Goal: Task Accomplishment & Management: Use online tool/utility

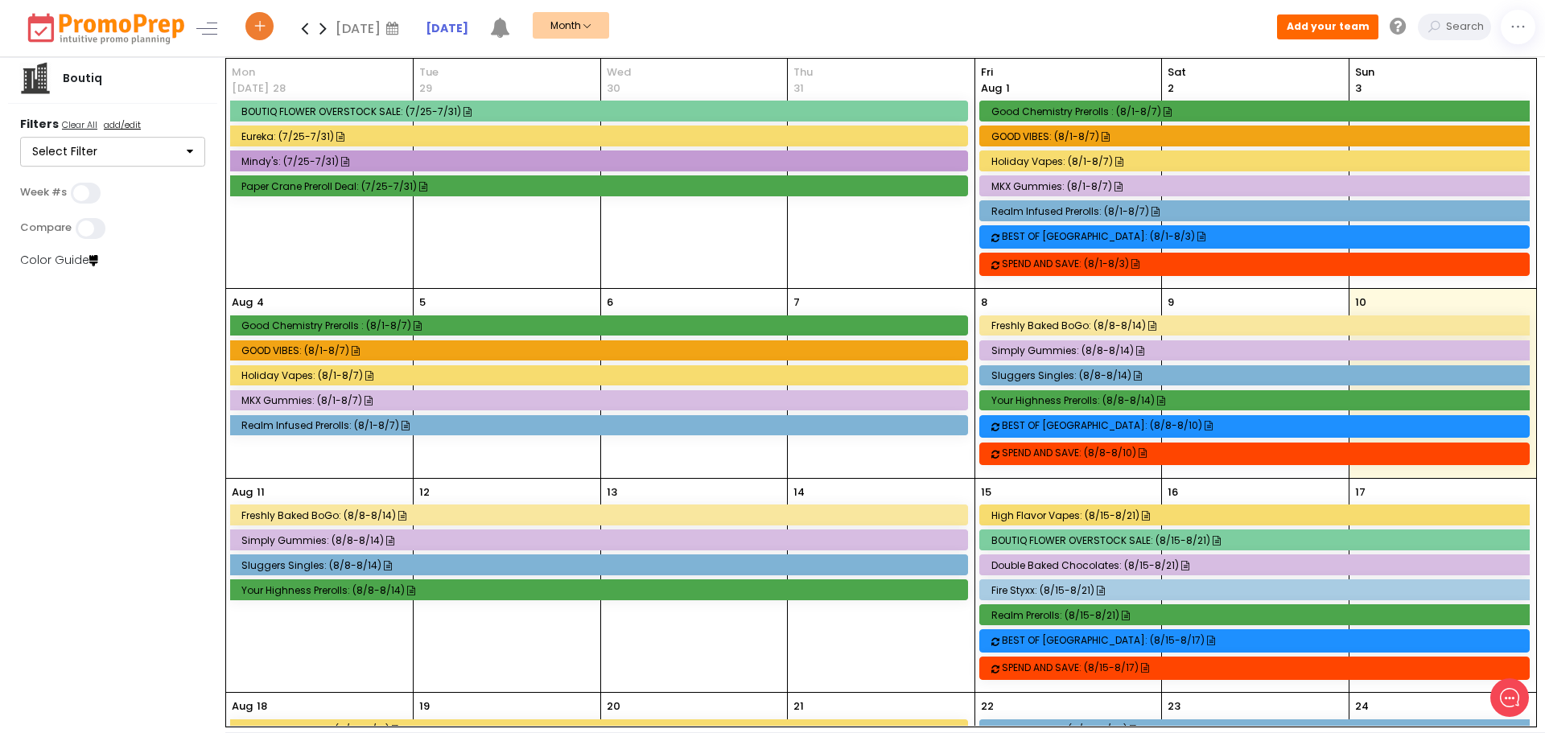
click at [1410, 306] on div "10" at bounding box center [1442, 383] width 187 height 189
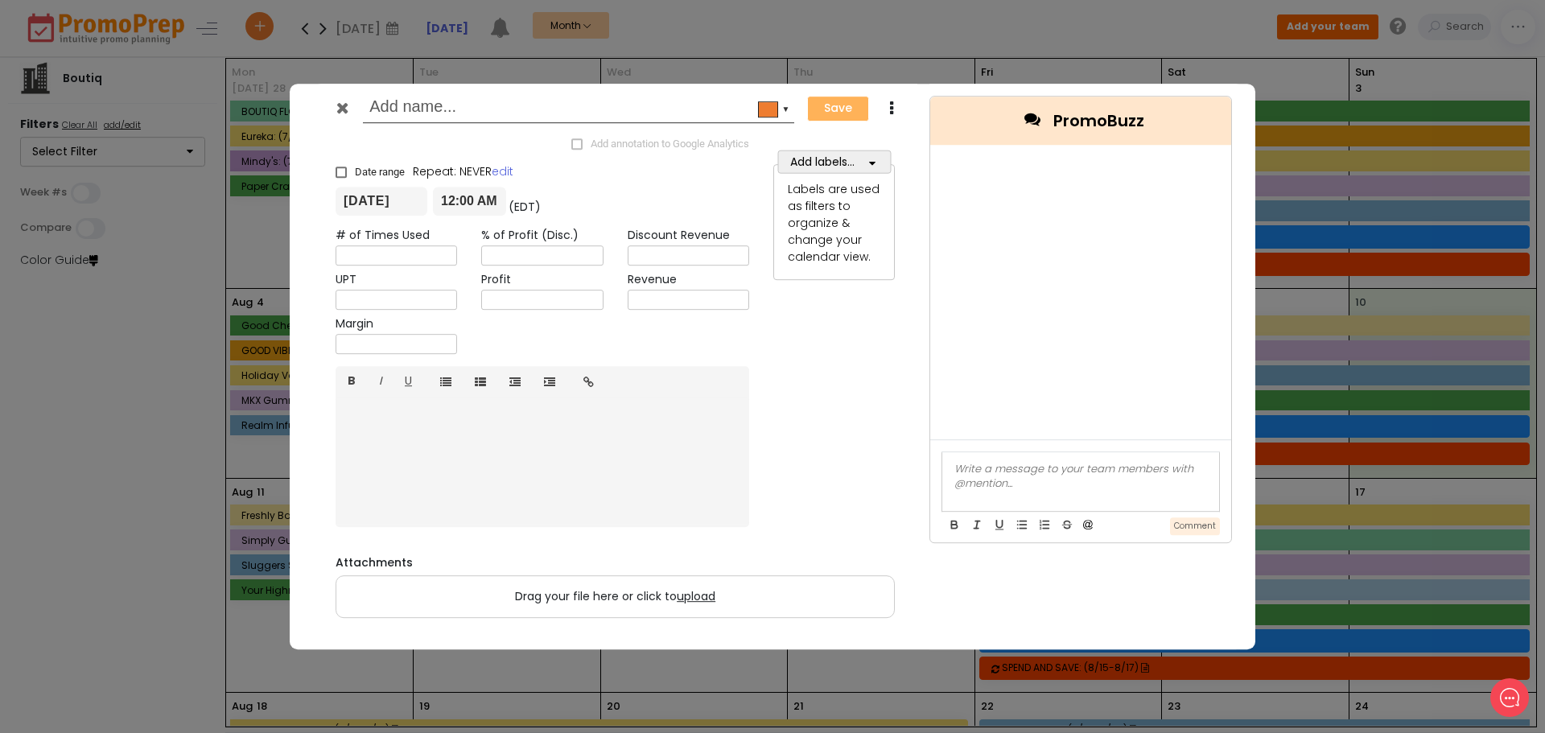
click at [336, 109] on icon at bounding box center [342, 108] width 12 height 16
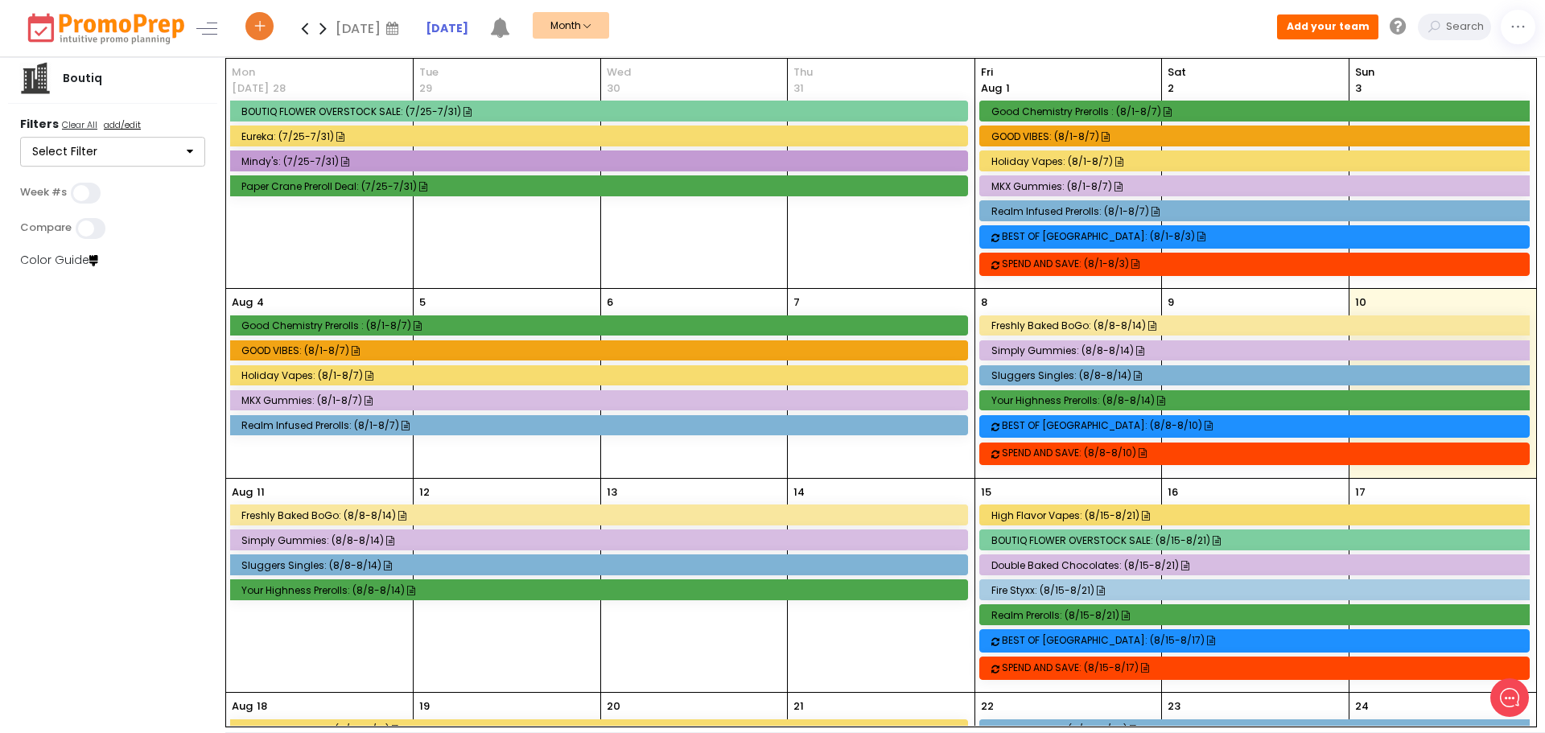
click at [587, 27] on button "Month" at bounding box center [571, 25] width 76 height 27
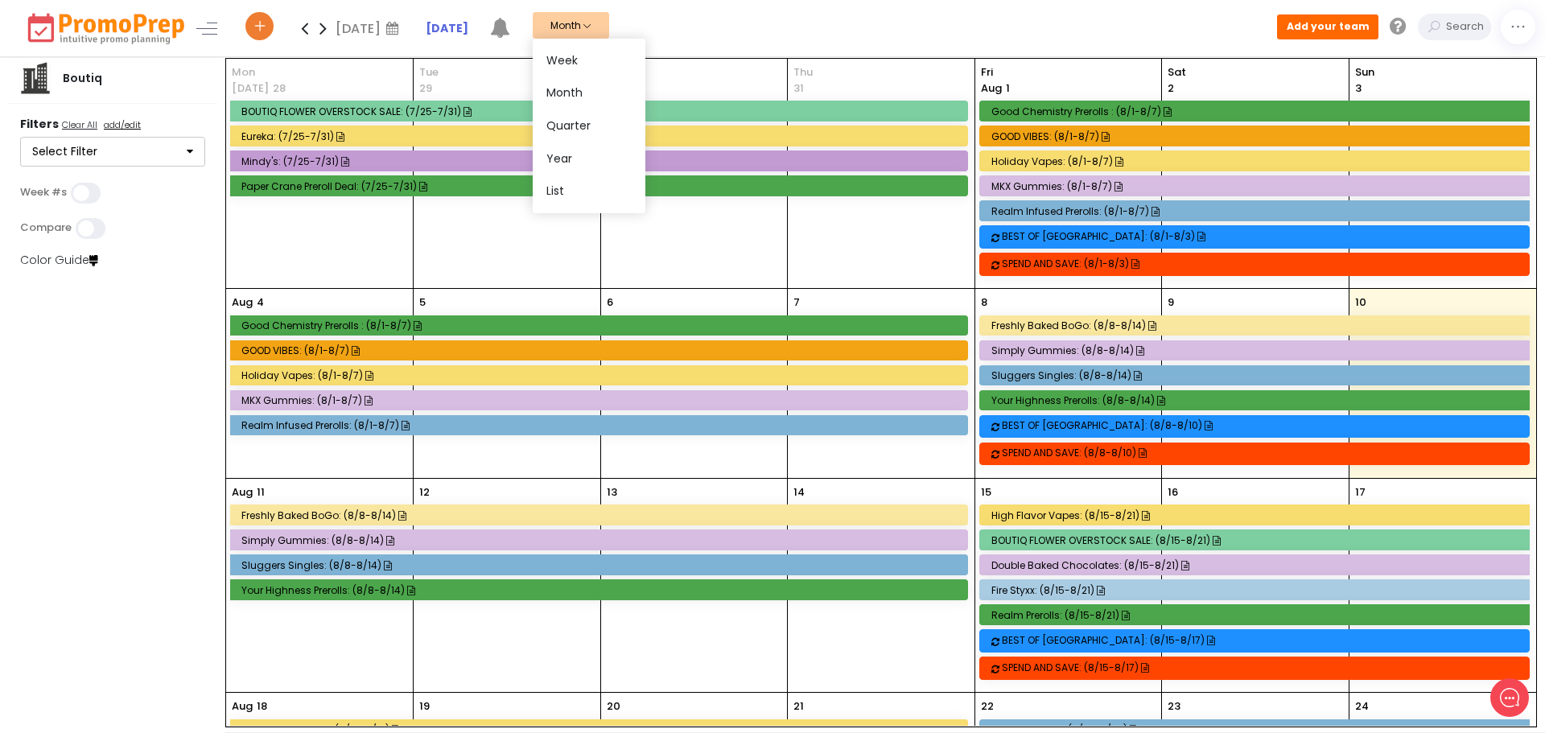
click at [727, 6] on div "[DATE] [DATE] Mo Tu We Th Fr Sa Su 28 29 30 31 1 2 3 4 5 6 7 8 9 10 11 12 13 14…" at bounding box center [893, 28] width 1304 height 56
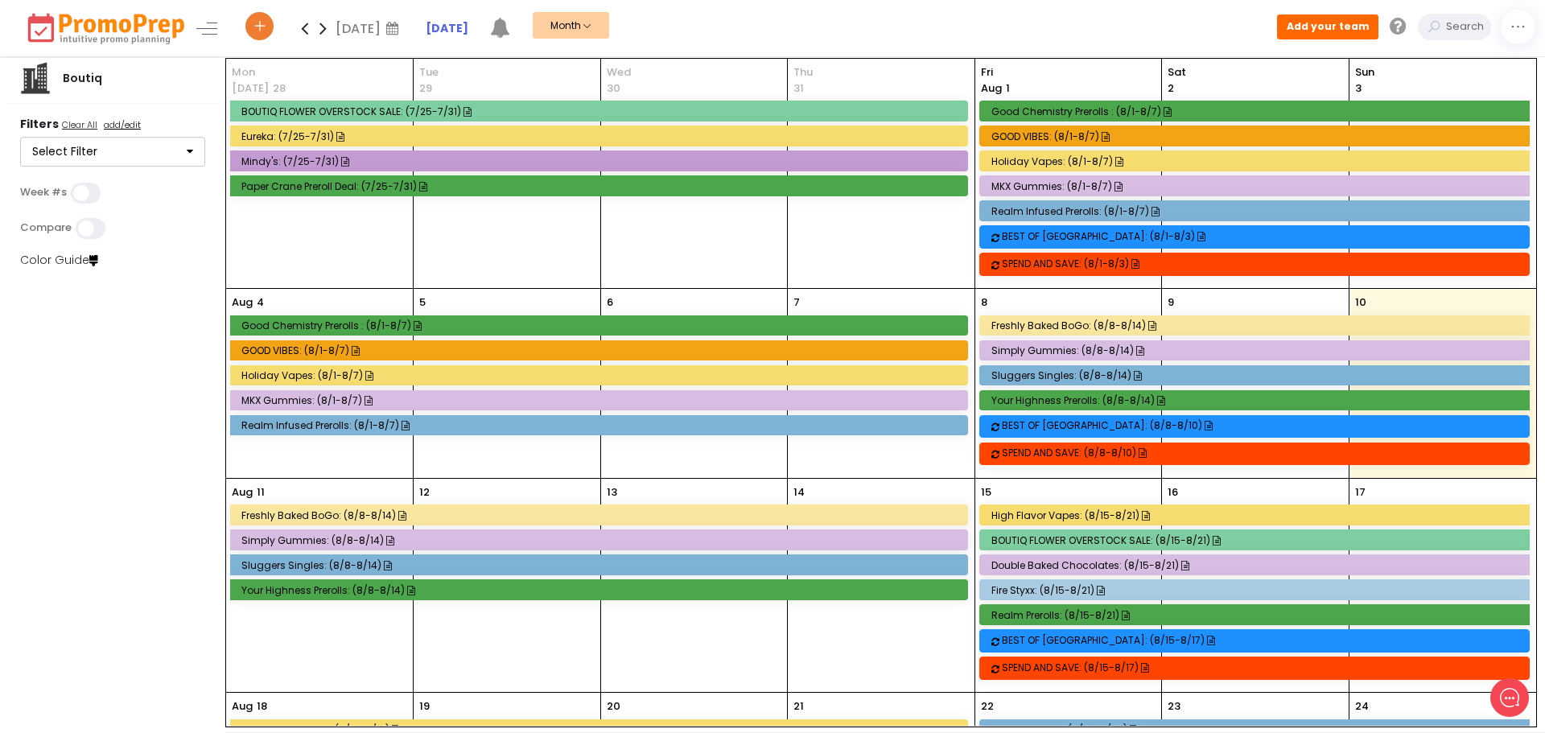
click at [607, 27] on button "Month" at bounding box center [571, 25] width 76 height 27
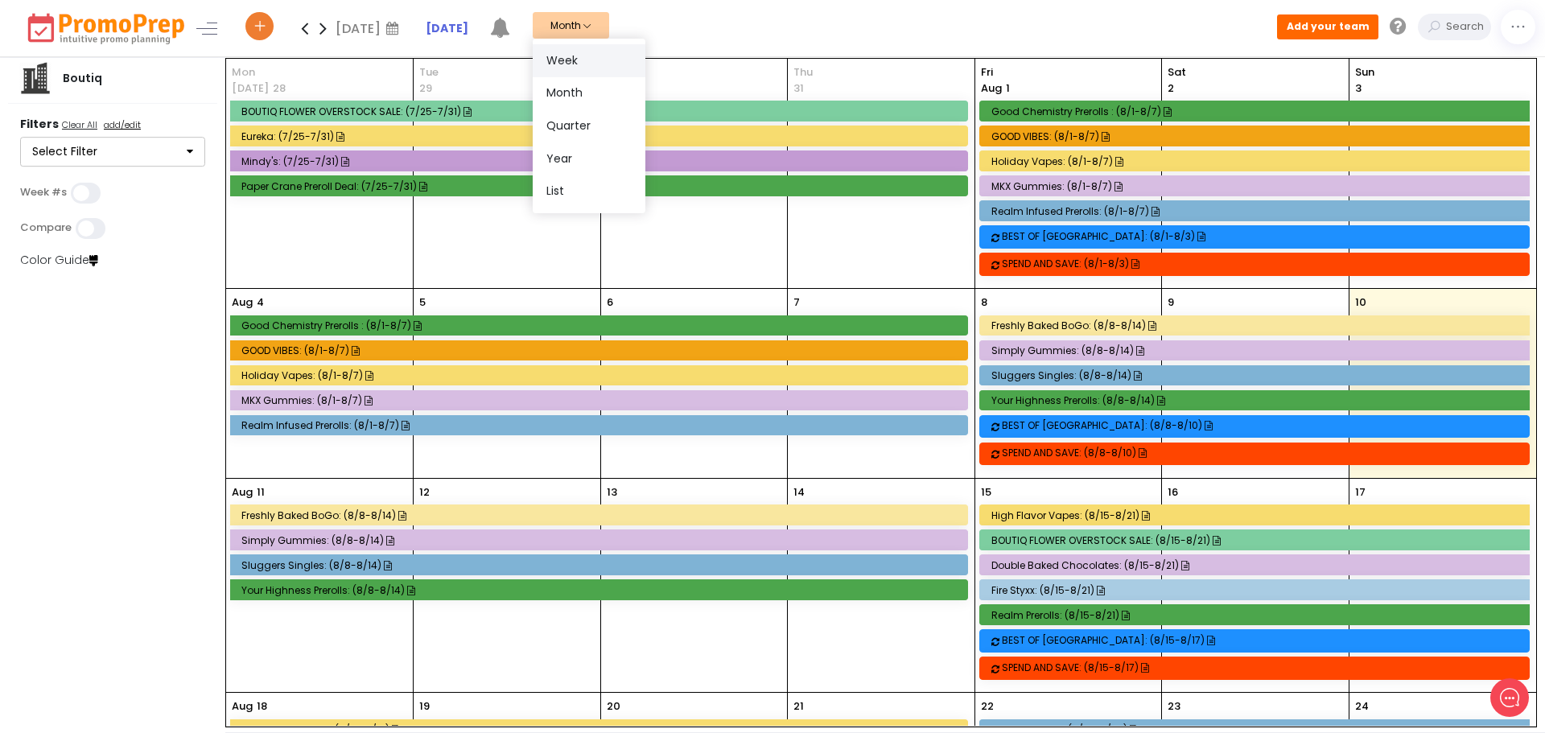
click at [587, 68] on link "Week" at bounding box center [589, 60] width 113 height 33
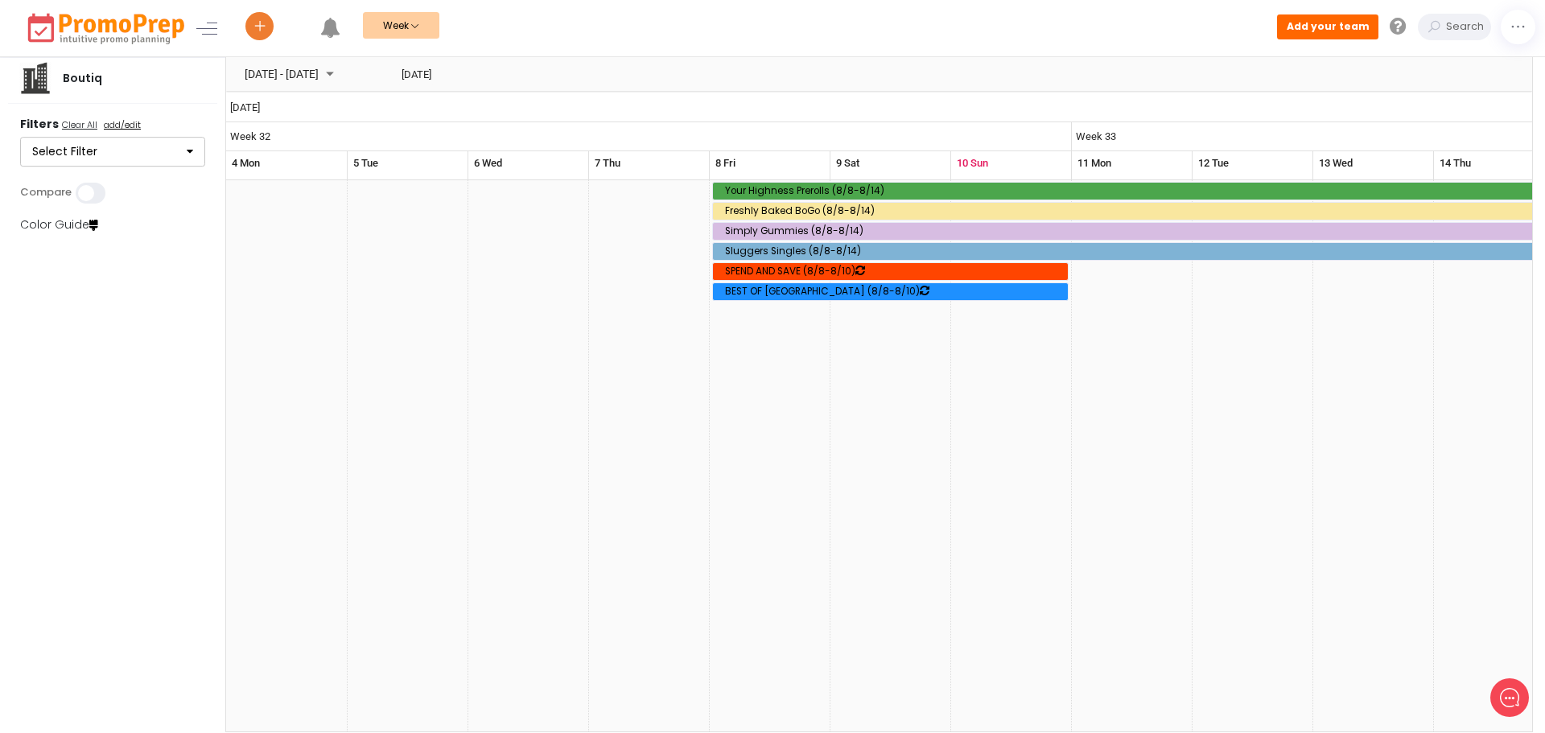
click at [402, 37] on button "Week" at bounding box center [401, 25] width 76 height 27
click at [402, 84] on link "Month" at bounding box center [419, 93] width 113 height 33
